Goal: Task Accomplishment & Management: Use online tool/utility

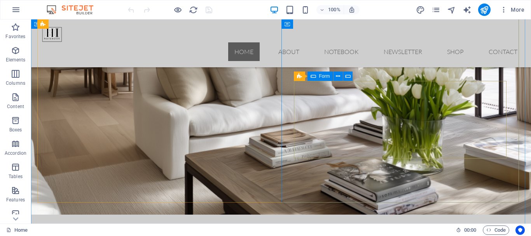
scroll to position [194, 0]
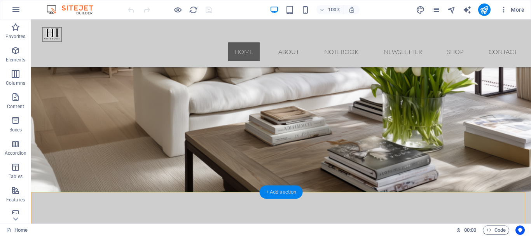
drag, startPoint x: 287, startPoint y: 191, endPoint x: 121, endPoint y: 171, distance: 167.5
click at [287, 191] on div "+ Add section" at bounding box center [281, 191] width 43 height 13
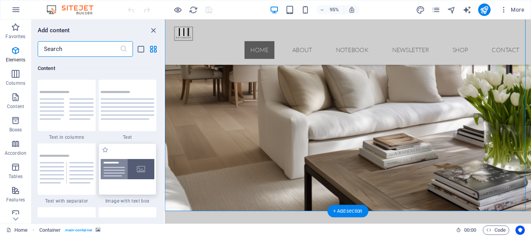
scroll to position [1424, 0]
click at [68, 49] on input "text" at bounding box center [79, 49] width 82 height 16
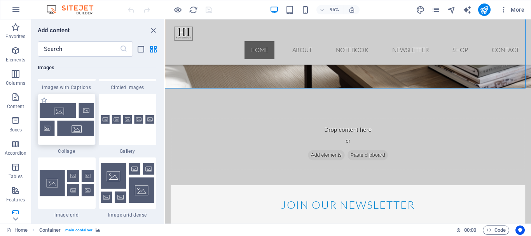
scroll to position [4067, 0]
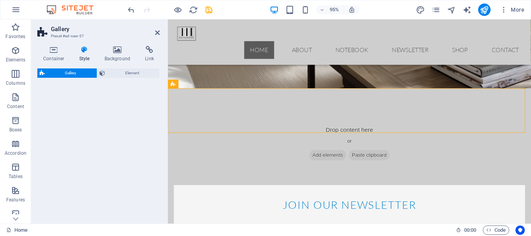
select select "rem"
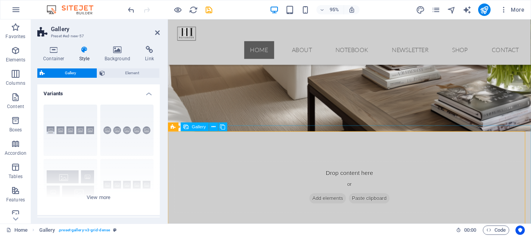
scroll to position [272, 0]
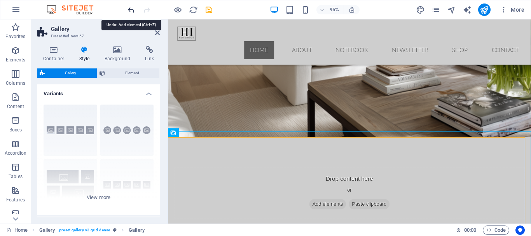
click at [130, 8] on icon "undo" at bounding box center [131, 9] width 9 height 9
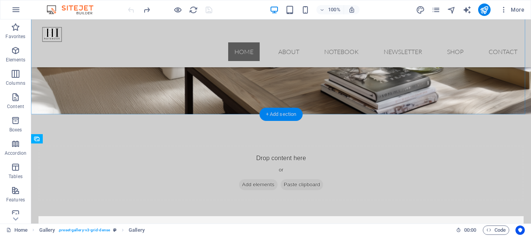
click at [280, 112] on div "+ Add section" at bounding box center [281, 114] width 43 height 13
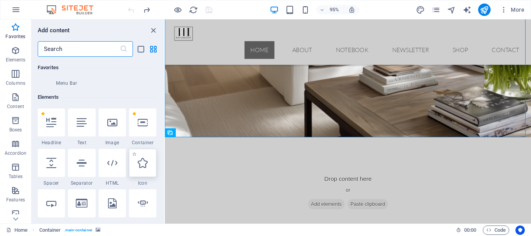
scroll to position [117, 0]
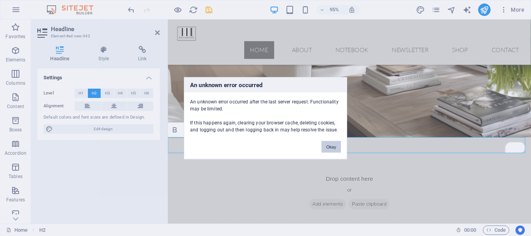
click at [333, 146] on button "Okay" at bounding box center [330, 147] width 19 height 12
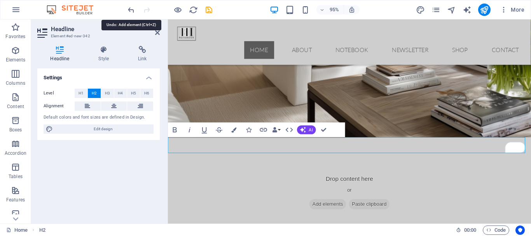
click at [131, 11] on icon "undo" at bounding box center [131, 9] width 9 height 9
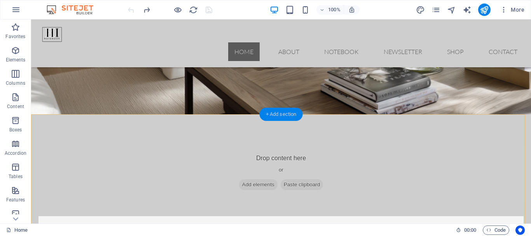
drag, startPoint x: 279, startPoint y: 114, endPoint x: 112, endPoint y: 98, distance: 168.0
click at [279, 114] on div "+ Add section" at bounding box center [281, 114] width 43 height 13
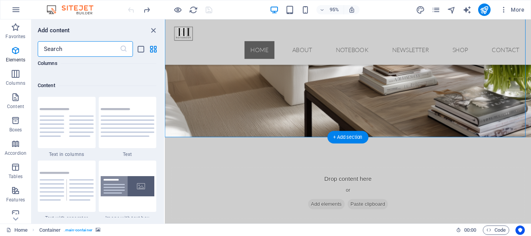
scroll to position [1424, 0]
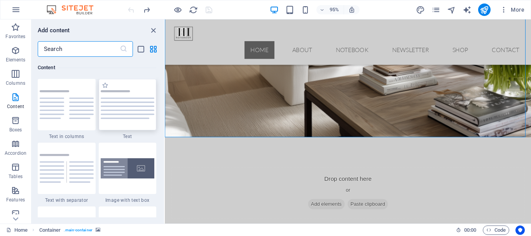
click at [144, 111] on img at bounding box center [128, 104] width 54 height 29
click at [165, 111] on div "H1 H2 Container Container Preset Container Container Container Container Spacer…" at bounding box center [348, 121] width 366 height 204
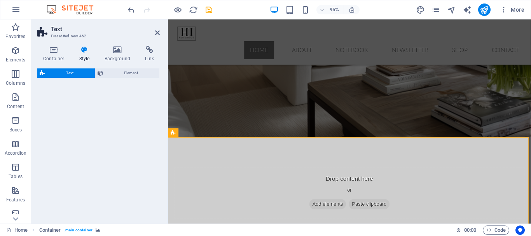
drag, startPoint x: 120, startPoint y: 105, endPoint x: 148, endPoint y: 121, distance: 32.2
click at [149, 121] on div "Text Preset #ed-new-462 Container Style Background Link Size Height Default px …" at bounding box center [281, 121] width 500 height 204
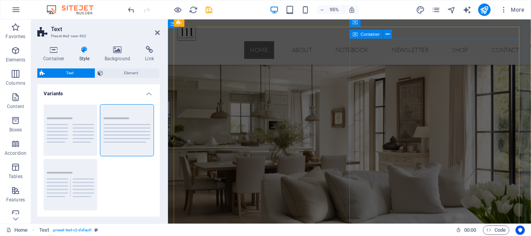
scroll to position [0, 0]
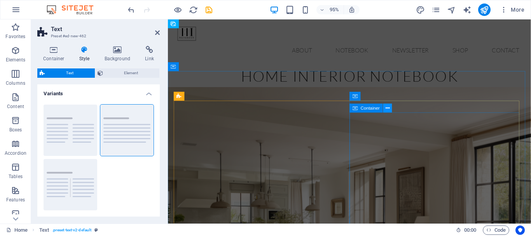
click at [388, 107] on icon at bounding box center [388, 108] width 4 height 8
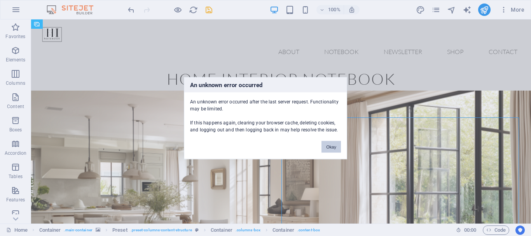
click at [332, 147] on button "Okay" at bounding box center [330, 147] width 19 height 12
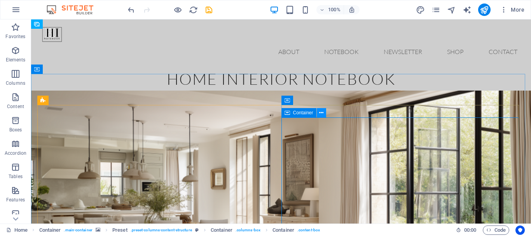
click at [323, 112] on icon at bounding box center [321, 113] width 4 height 8
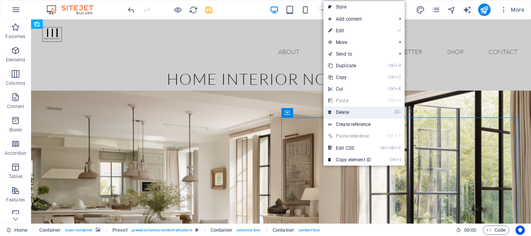
click at [338, 111] on link "⌦ Delete" at bounding box center [349, 113] width 52 height 12
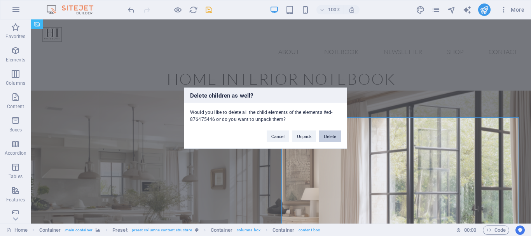
click at [331, 137] on button "Delete" at bounding box center [330, 136] width 22 height 12
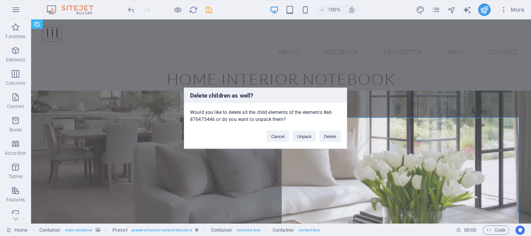
select select "%"
select select "vh"
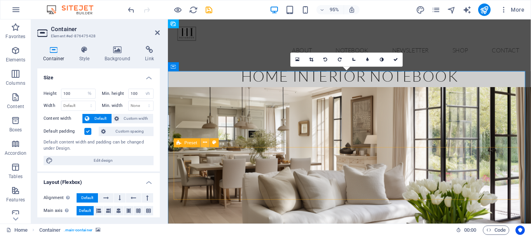
click at [203, 143] on icon at bounding box center [205, 143] width 4 height 8
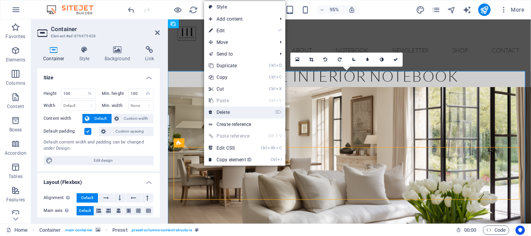
click at [221, 114] on link "⌦ Delete" at bounding box center [230, 113] width 52 height 12
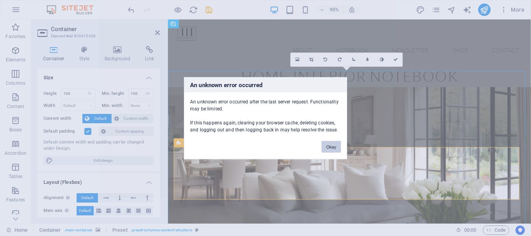
click at [332, 145] on button "Okay" at bounding box center [330, 147] width 19 height 12
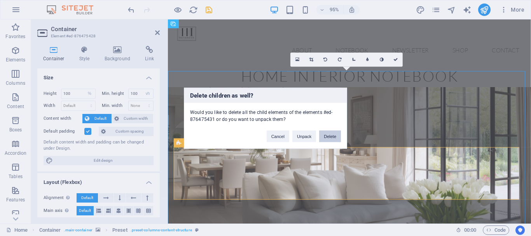
click at [332, 139] on button "Delete" at bounding box center [330, 136] width 22 height 12
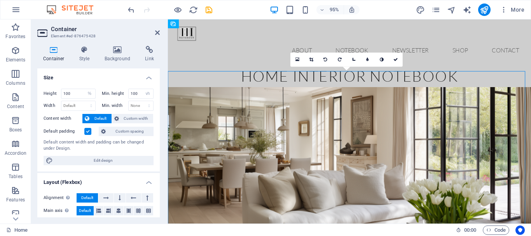
scroll to position [39, 0]
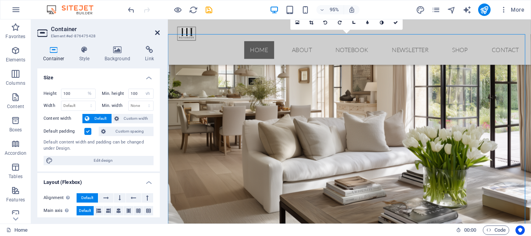
click at [155, 31] on icon at bounding box center [157, 33] width 5 height 6
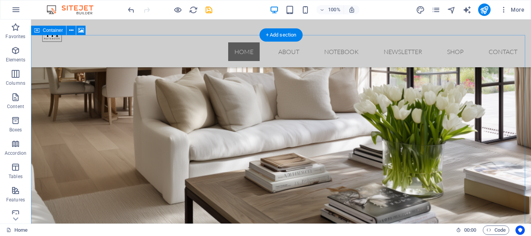
select select "%"
select select "vh"
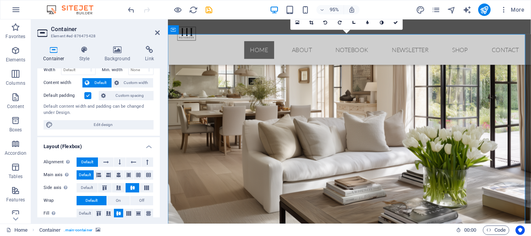
scroll to position [0, 0]
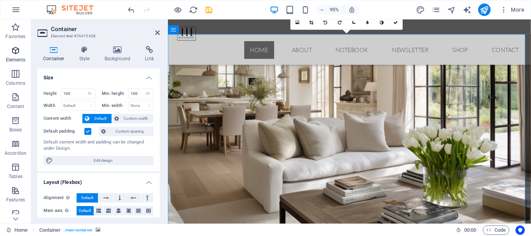
click at [19, 53] on icon "button" at bounding box center [15, 50] width 9 height 9
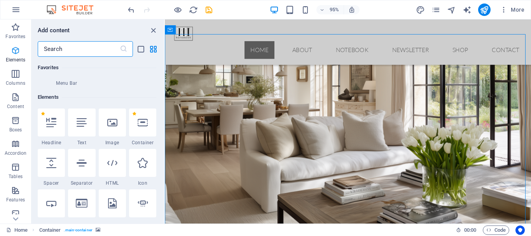
scroll to position [147, 0]
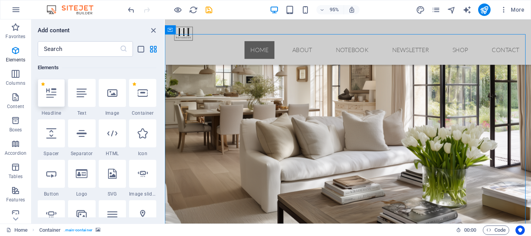
click at [51, 100] on div at bounding box center [51, 93] width 27 height 28
click at [165, 100] on div "Drag here to replace the existing content. Press “Ctrl” if you want to create a…" at bounding box center [348, 121] width 366 height 204
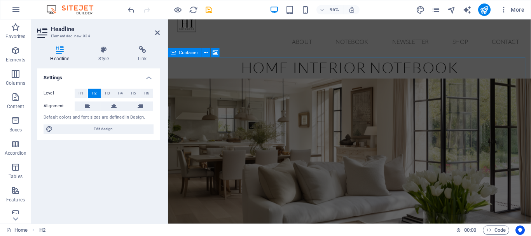
scroll to position [0, 0]
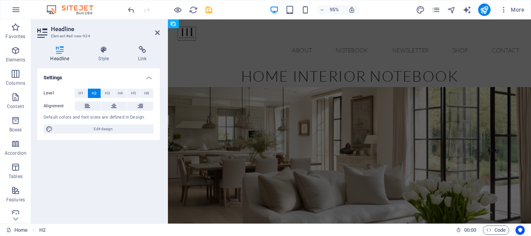
click at [367, 114] on figure at bounding box center [359, 198] width 382 height 215
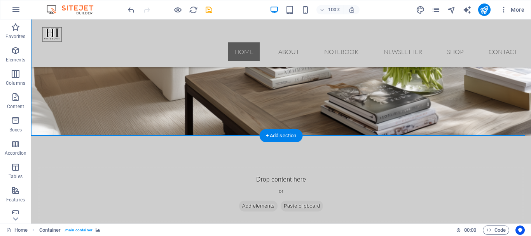
scroll to position [155, 0]
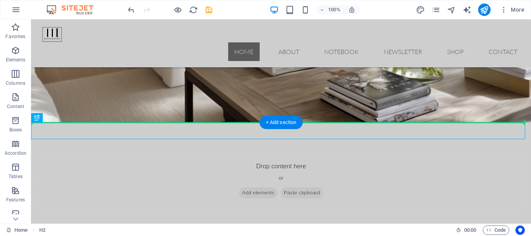
drag, startPoint x: 102, startPoint y: 129, endPoint x: 126, endPoint y: 81, distance: 53.9
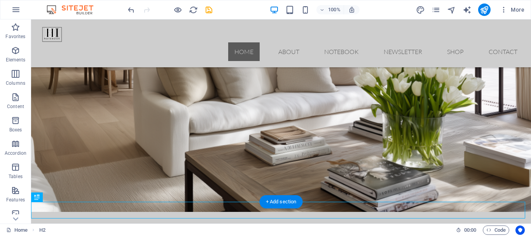
scroll to position [0, 0]
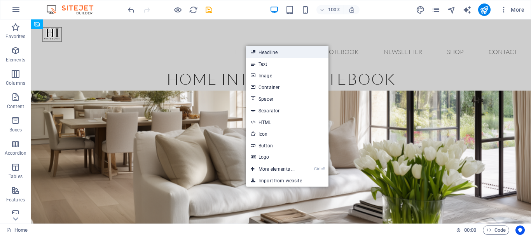
click at [269, 53] on link "Headline" at bounding box center [287, 52] width 82 height 12
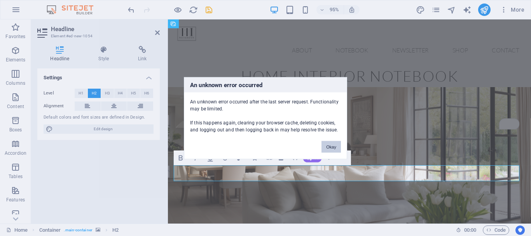
click at [331, 144] on button "Okay" at bounding box center [330, 147] width 19 height 12
click at [340, 150] on figure at bounding box center [359, 198] width 382 height 215
select select "%"
select select "vh"
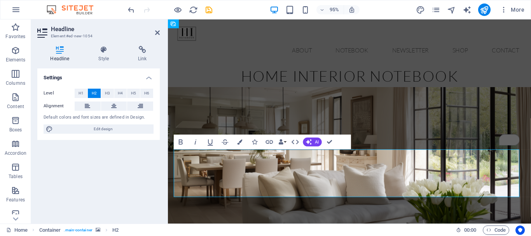
click at [495, 110] on figure at bounding box center [359, 198] width 382 height 215
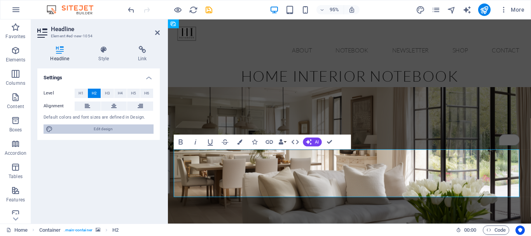
click at [107, 126] on span "Edit design" at bounding box center [103, 128] width 96 height 9
select select "px"
select select "300"
select select "px"
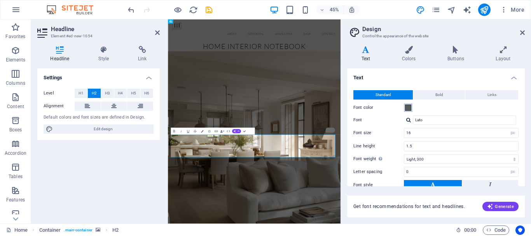
click at [408, 107] on span at bounding box center [408, 108] width 6 height 6
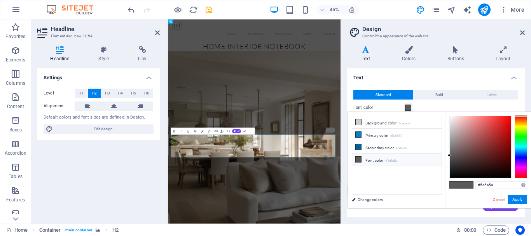
click at [408, 107] on span at bounding box center [408, 108] width 6 height 6
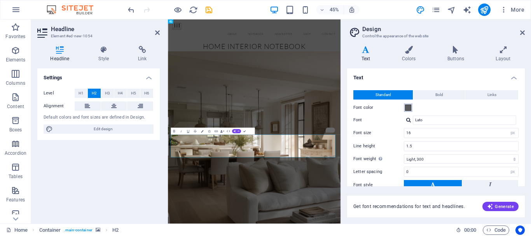
click at [408, 107] on span at bounding box center [408, 108] width 6 height 6
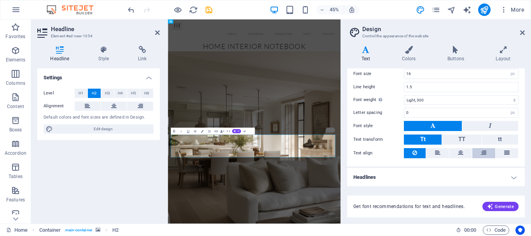
scroll to position [59, 0]
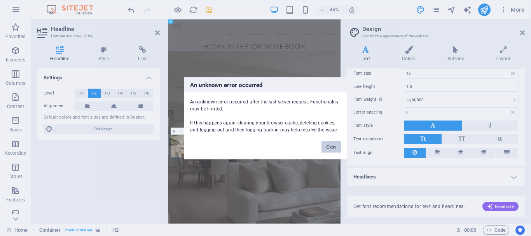
click at [330, 144] on button "Okay" at bounding box center [330, 147] width 19 height 12
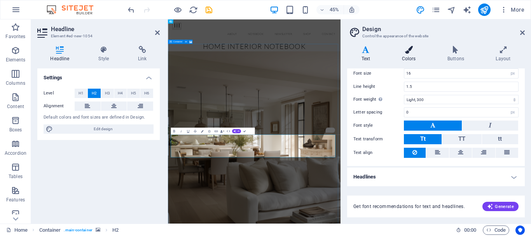
click at [410, 57] on h4 "Colors" at bounding box center [410, 54] width 45 height 16
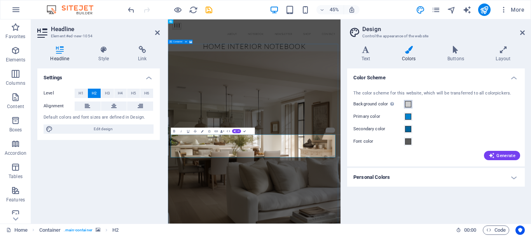
click at [408, 104] on span at bounding box center [408, 104] width 6 height 6
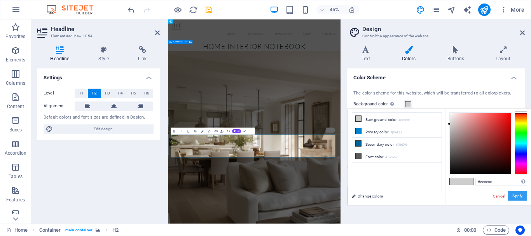
click at [522, 196] on button "Apply" at bounding box center [517, 195] width 19 height 9
click at [522, 196] on div "Color Scheme The color scheme for this website, which will be transferred to al…" at bounding box center [436, 142] width 178 height 149
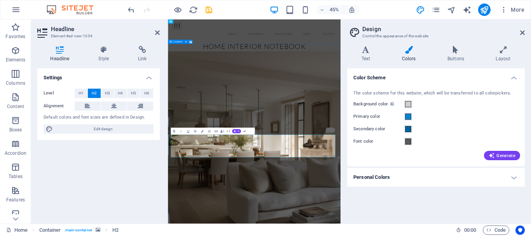
click at [519, 33] on header "Design Control the appearance of the website" at bounding box center [437, 29] width 176 height 20
click at [523, 30] on icon at bounding box center [522, 33] width 5 height 6
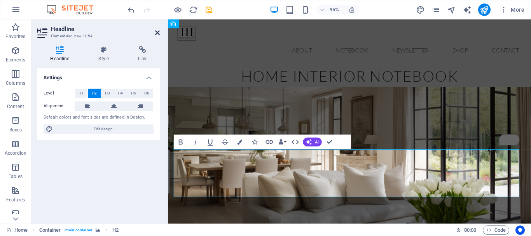
click at [155, 30] on icon at bounding box center [157, 33] width 5 height 6
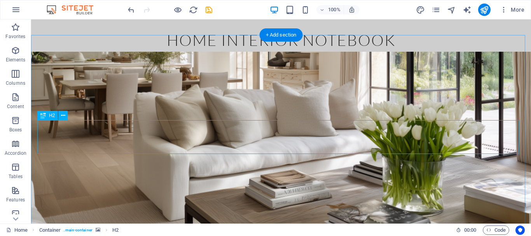
scroll to position [0, 0]
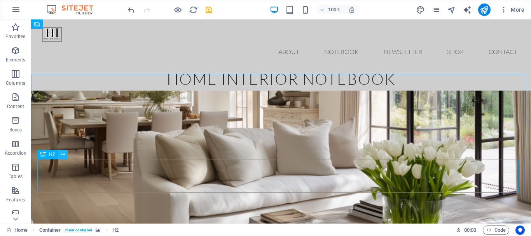
click at [61, 153] on icon at bounding box center [63, 154] width 4 height 8
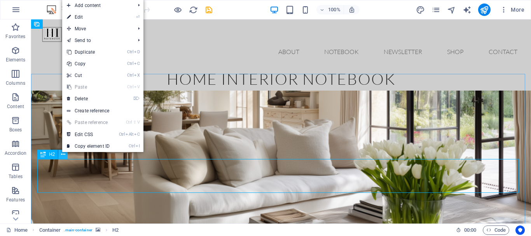
click at [61, 153] on icon at bounding box center [63, 154] width 4 height 8
click at [89, 19] on link "⏎ Edit" at bounding box center [88, 17] width 52 height 12
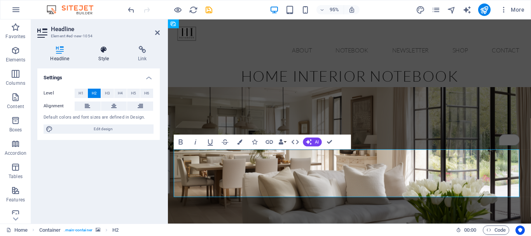
click at [103, 52] on icon at bounding box center [104, 50] width 37 height 8
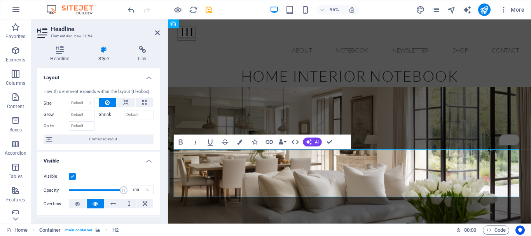
click at [103, 52] on icon at bounding box center [104, 50] width 37 height 8
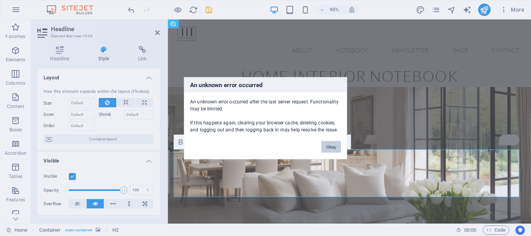
click at [328, 147] on button "Okay" at bounding box center [330, 147] width 19 height 12
